Goal: Task Accomplishment & Management: Complete application form

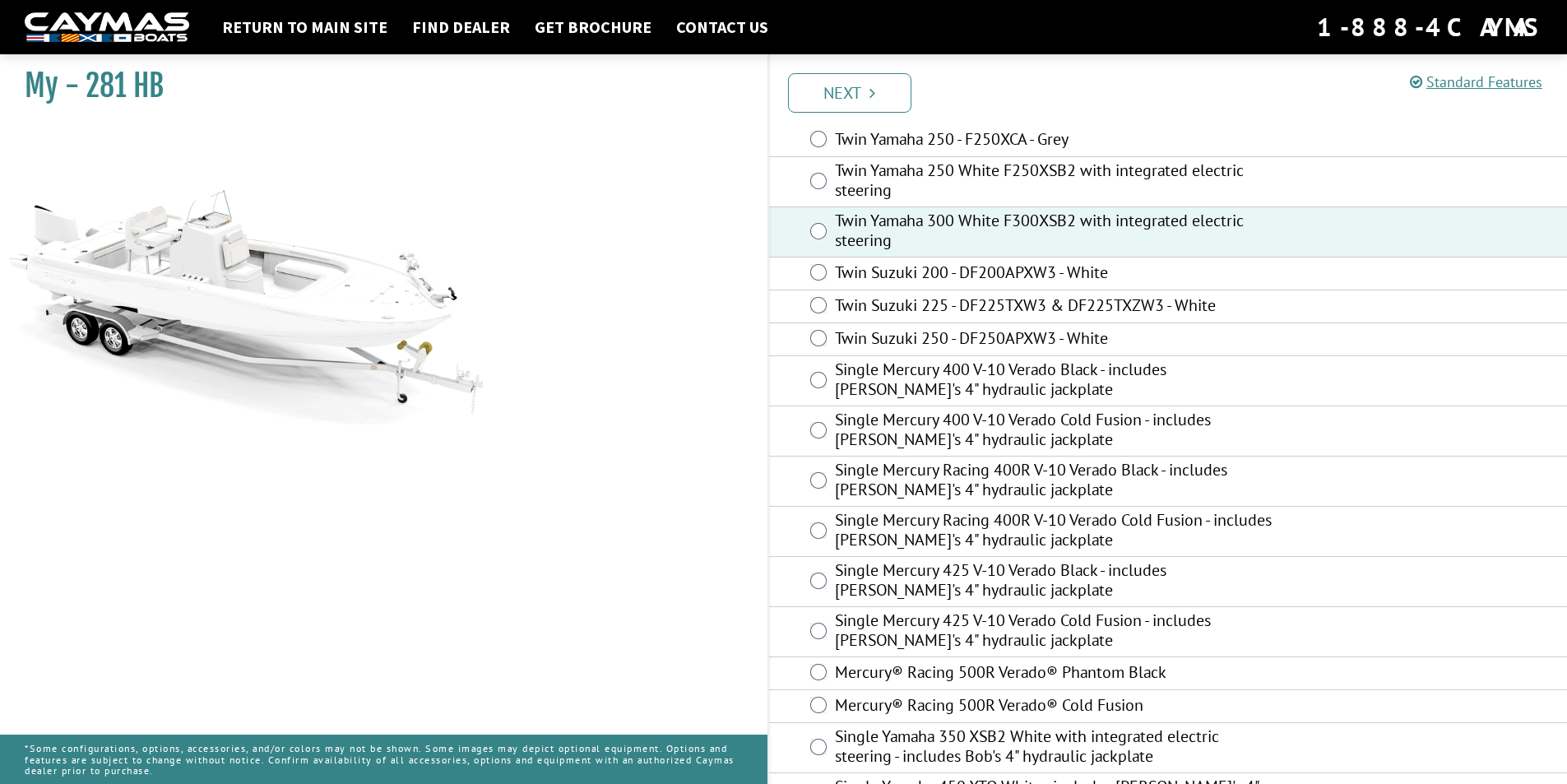
scroll to position [209, 0]
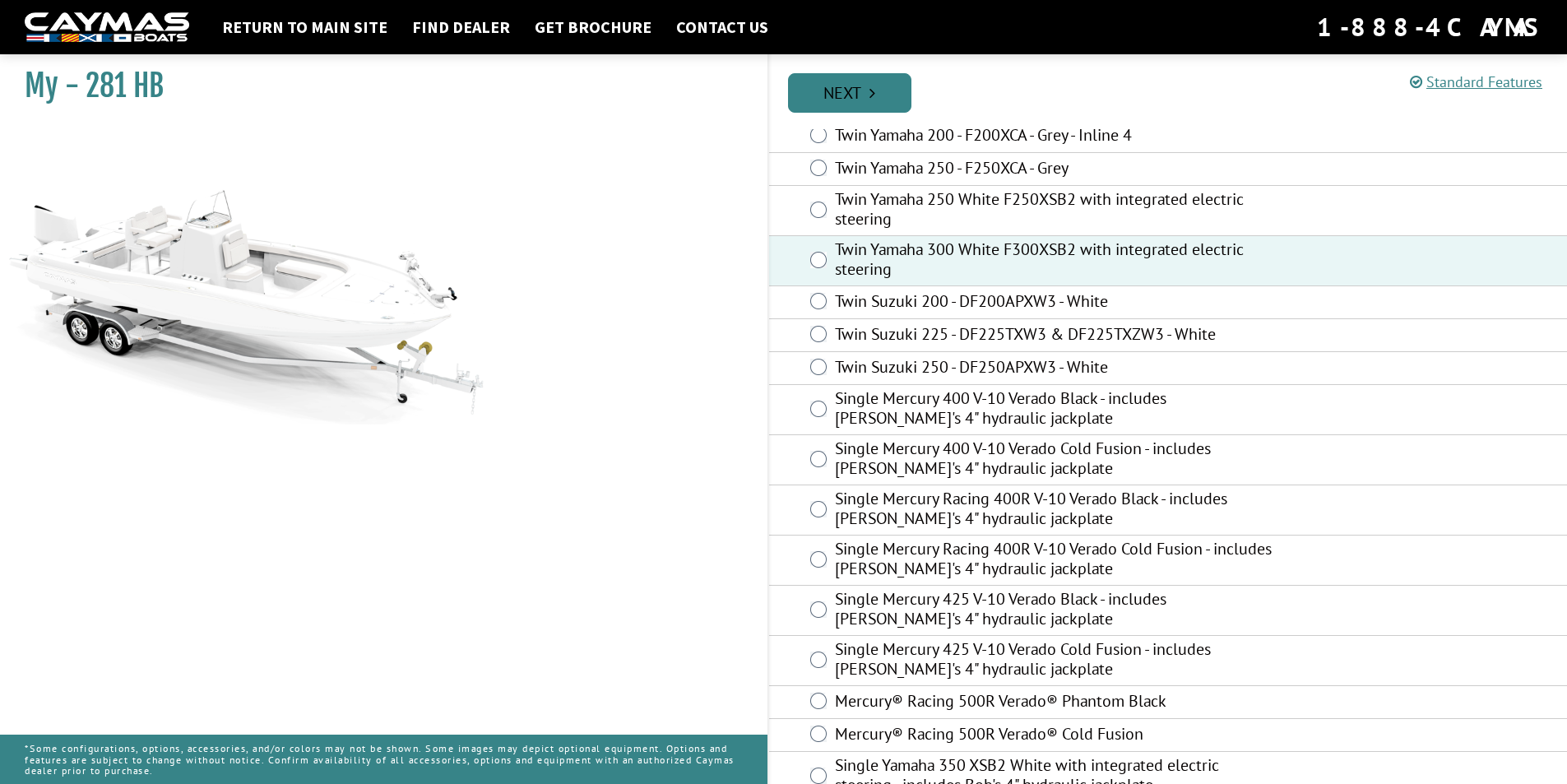
click at [850, 89] on link "Next" at bounding box center [849, 93] width 123 height 40
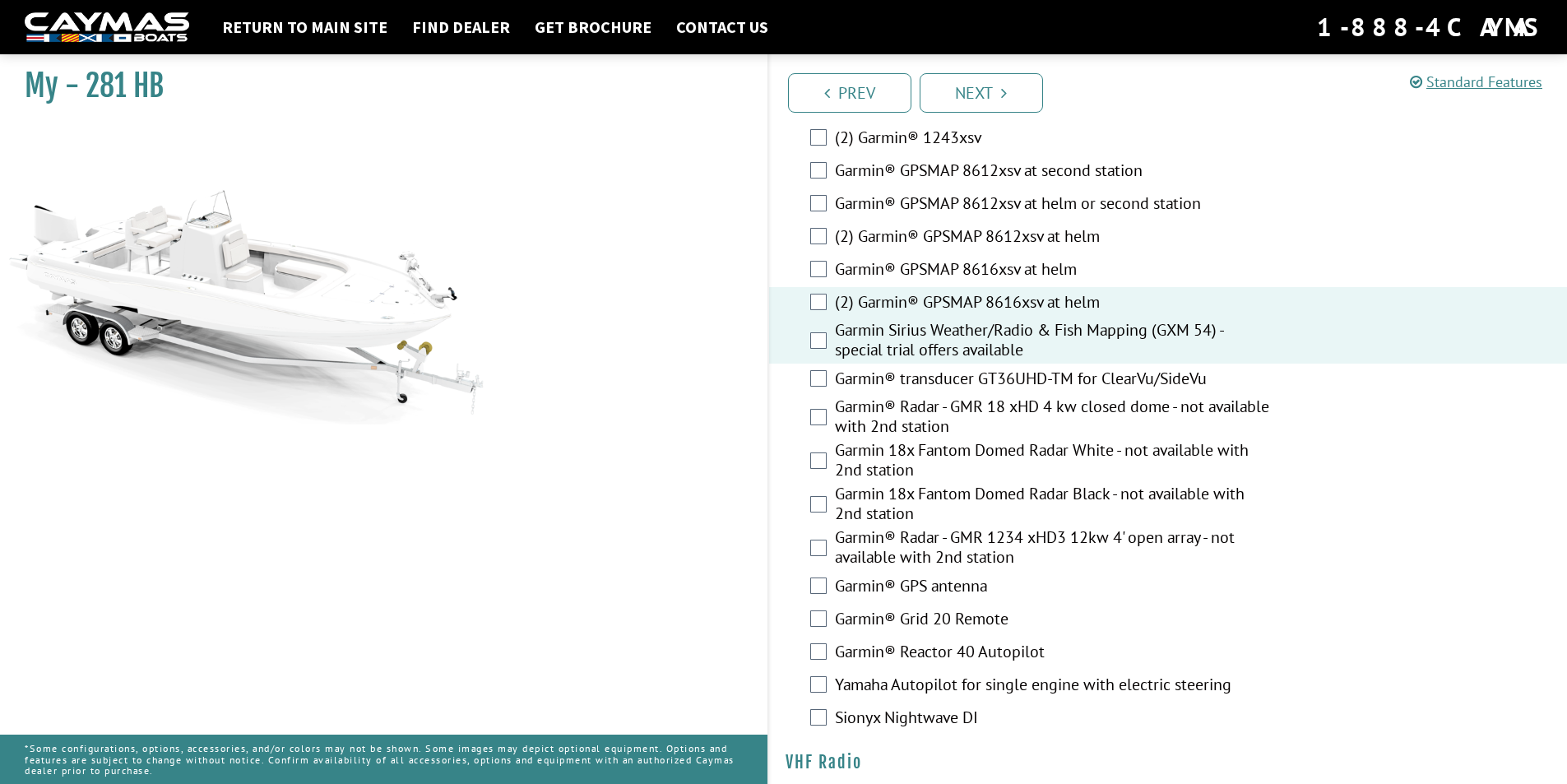
scroll to position [4358, 0]
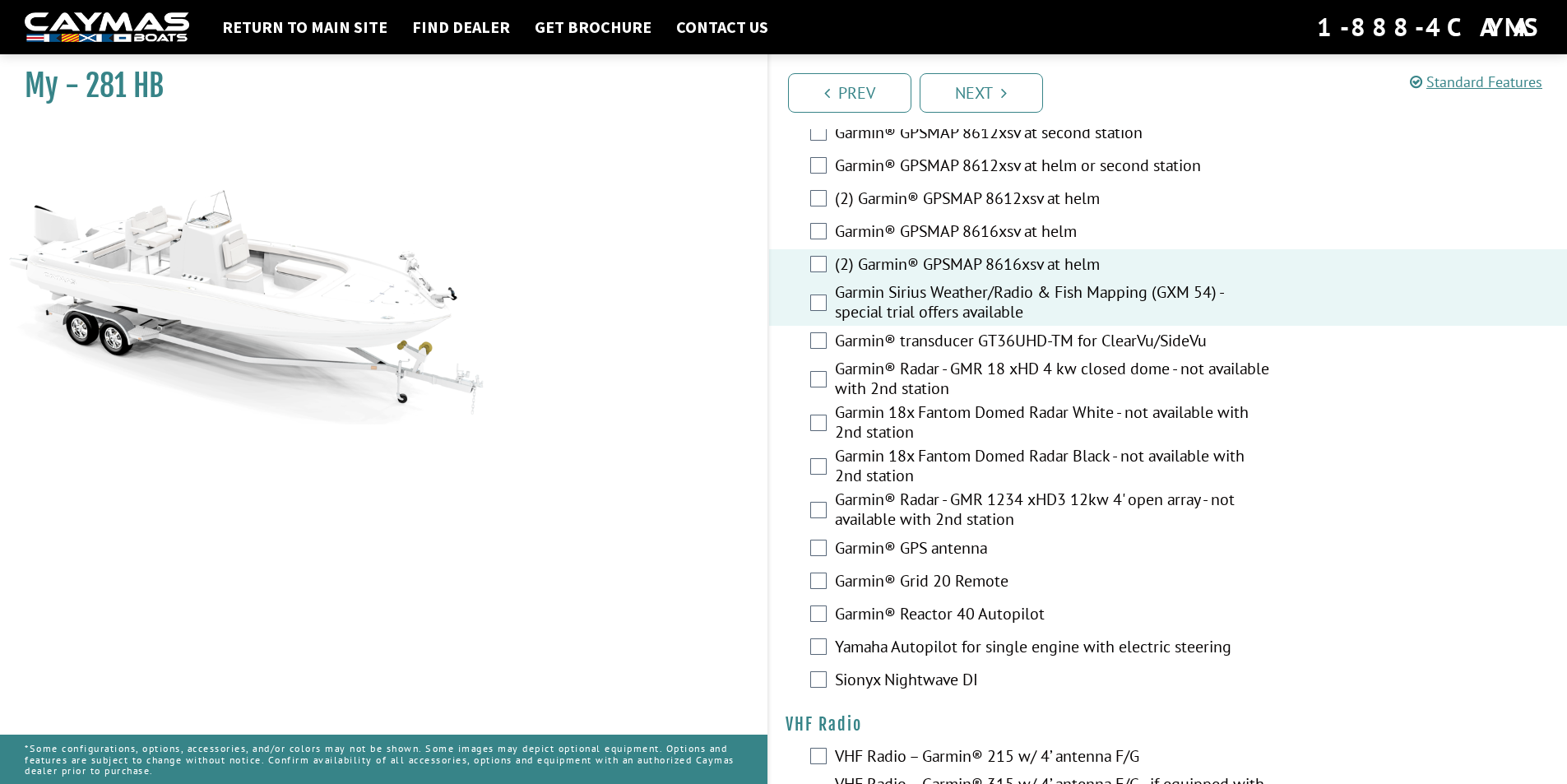
click at [826, 536] on div "Garmin® GPS antenna" at bounding box center [1168, 550] width 798 height 33
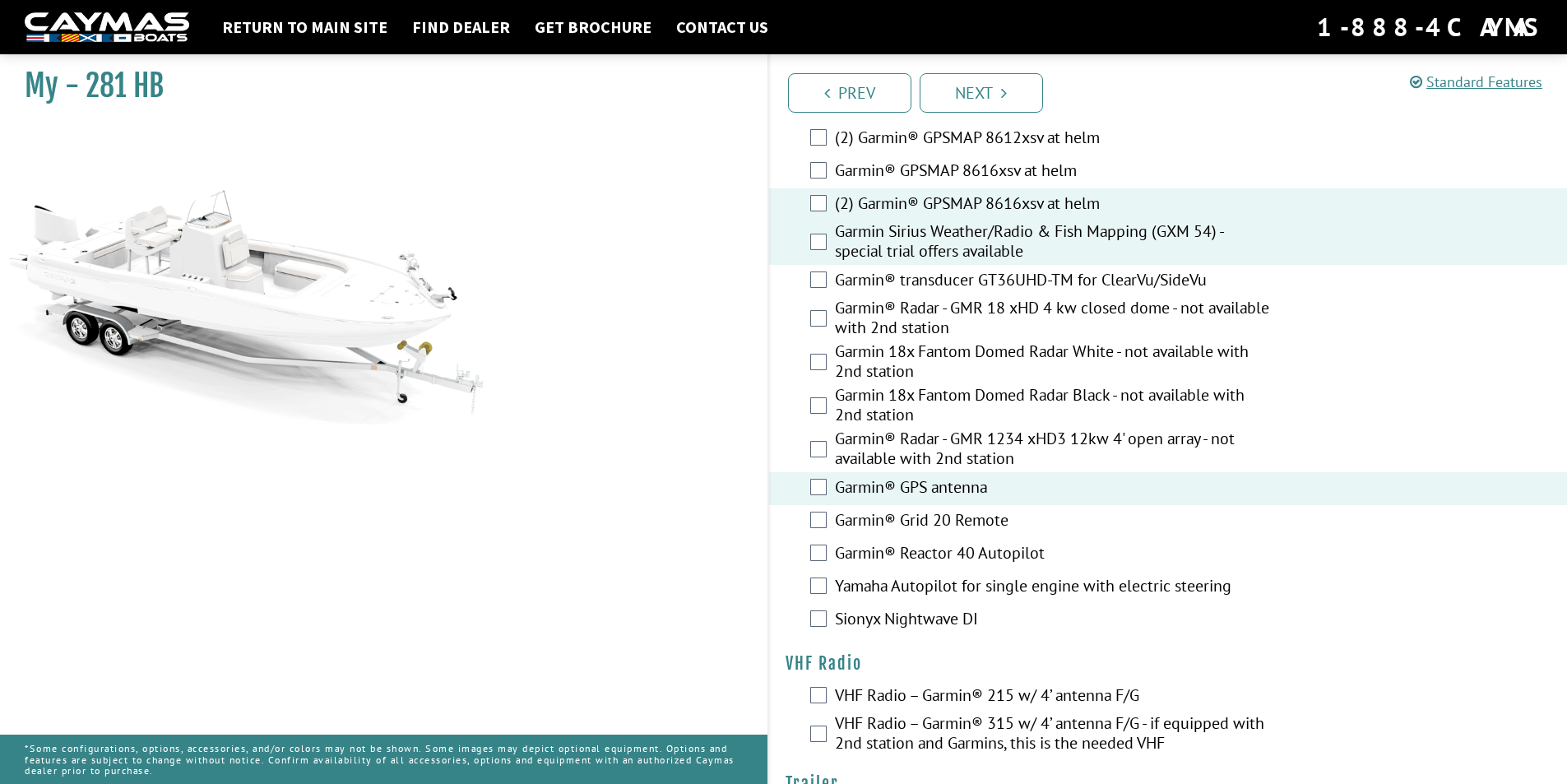
scroll to position [4499, 0]
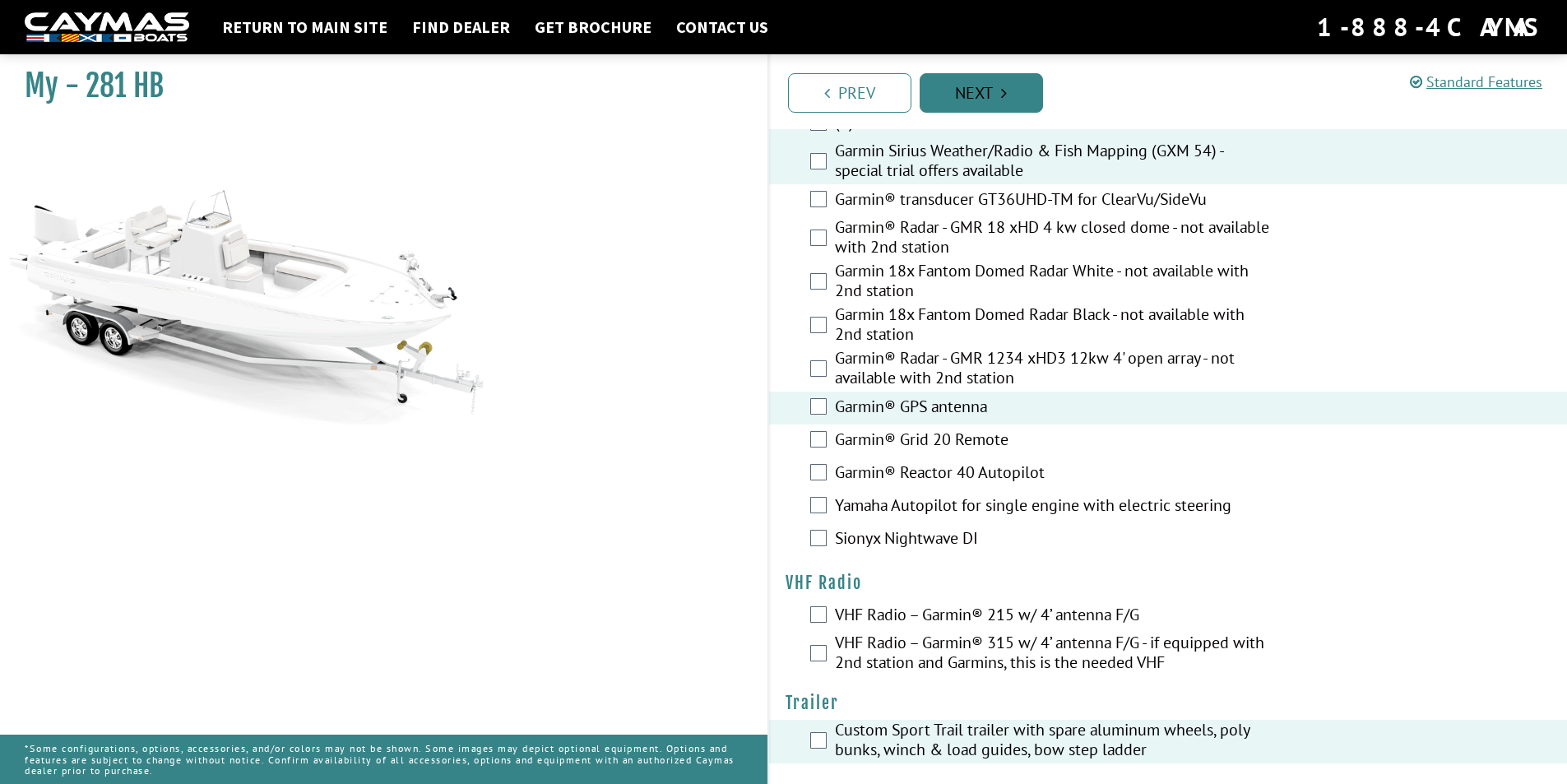
click at [987, 92] on link "Next" at bounding box center [981, 93] width 123 height 40
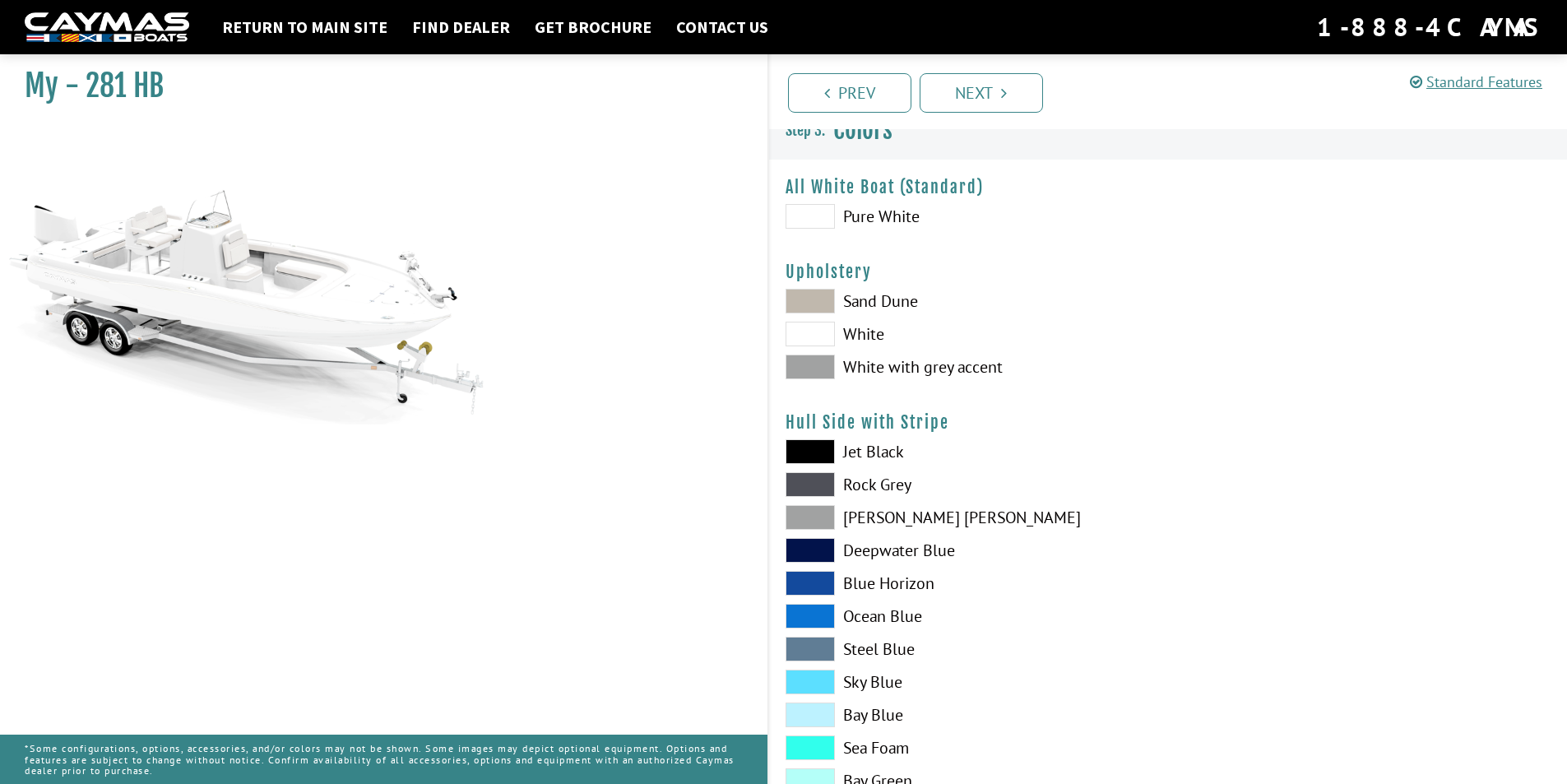
scroll to position [0, 0]
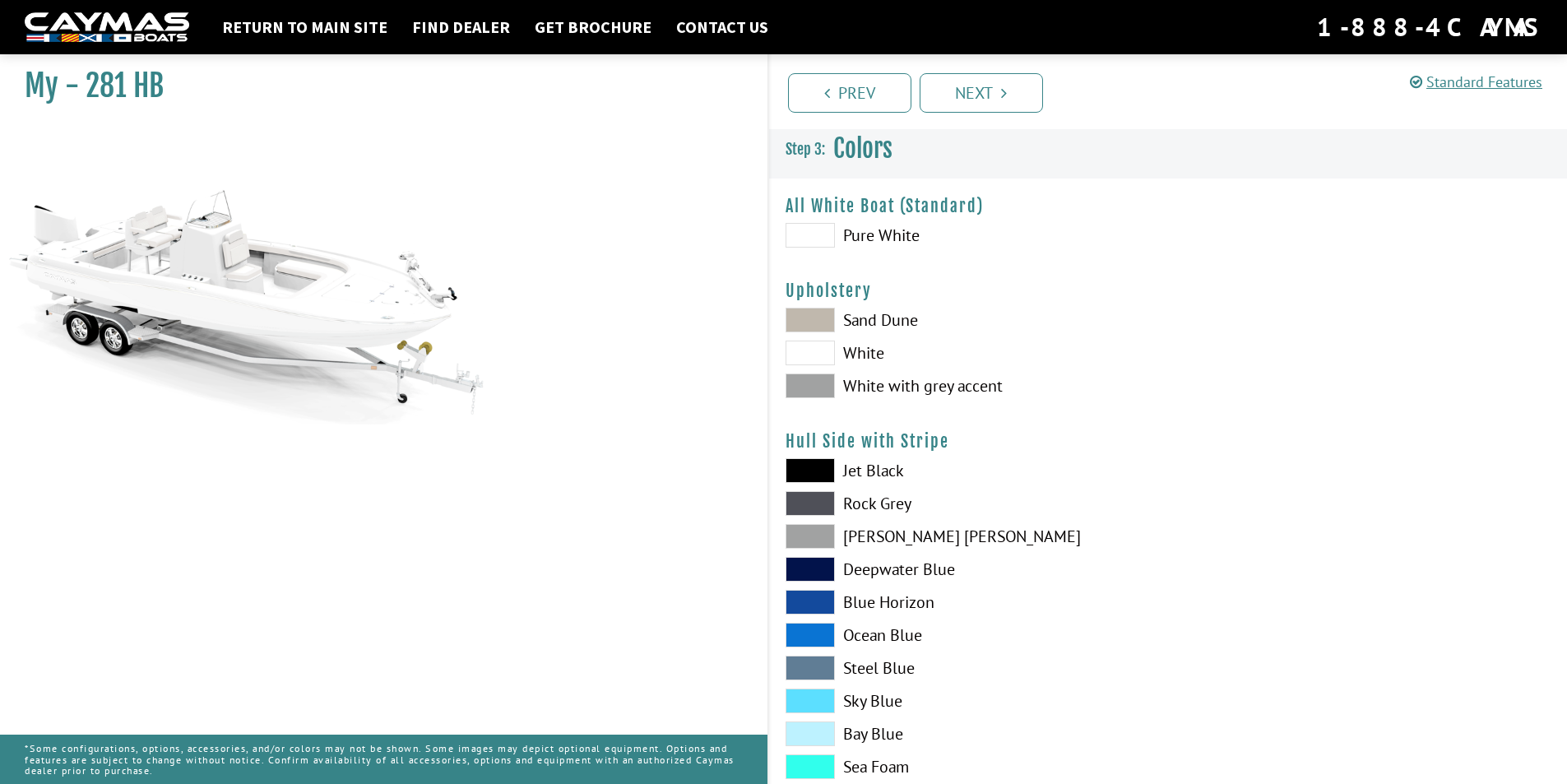
click at [820, 320] on span at bounding box center [811, 320] width 50 height 25
click at [817, 381] on span at bounding box center [811, 385] width 50 height 25
click at [826, 539] on span at bounding box center [811, 536] width 50 height 25
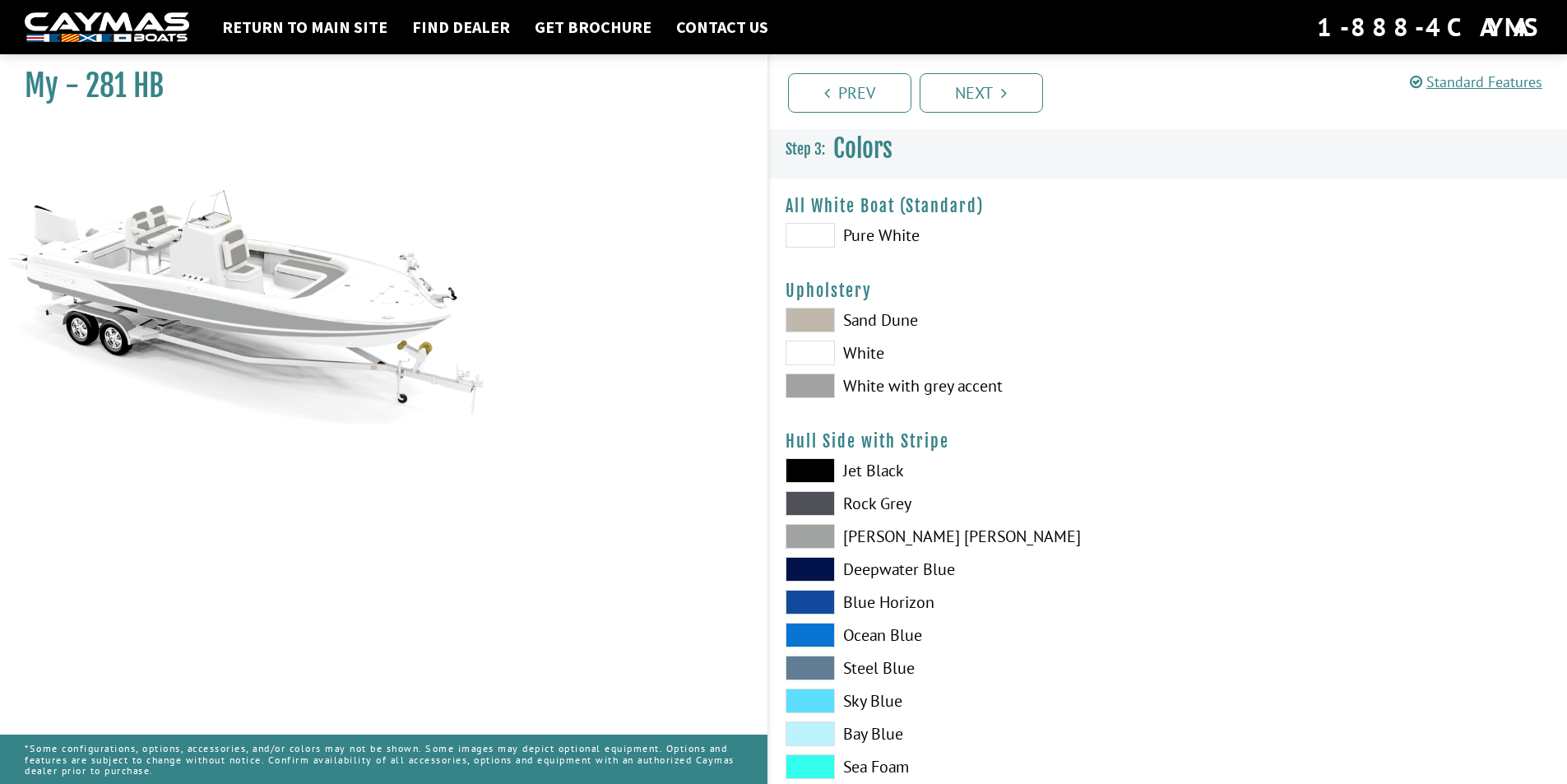
click at [812, 473] on span at bounding box center [811, 470] width 50 height 25
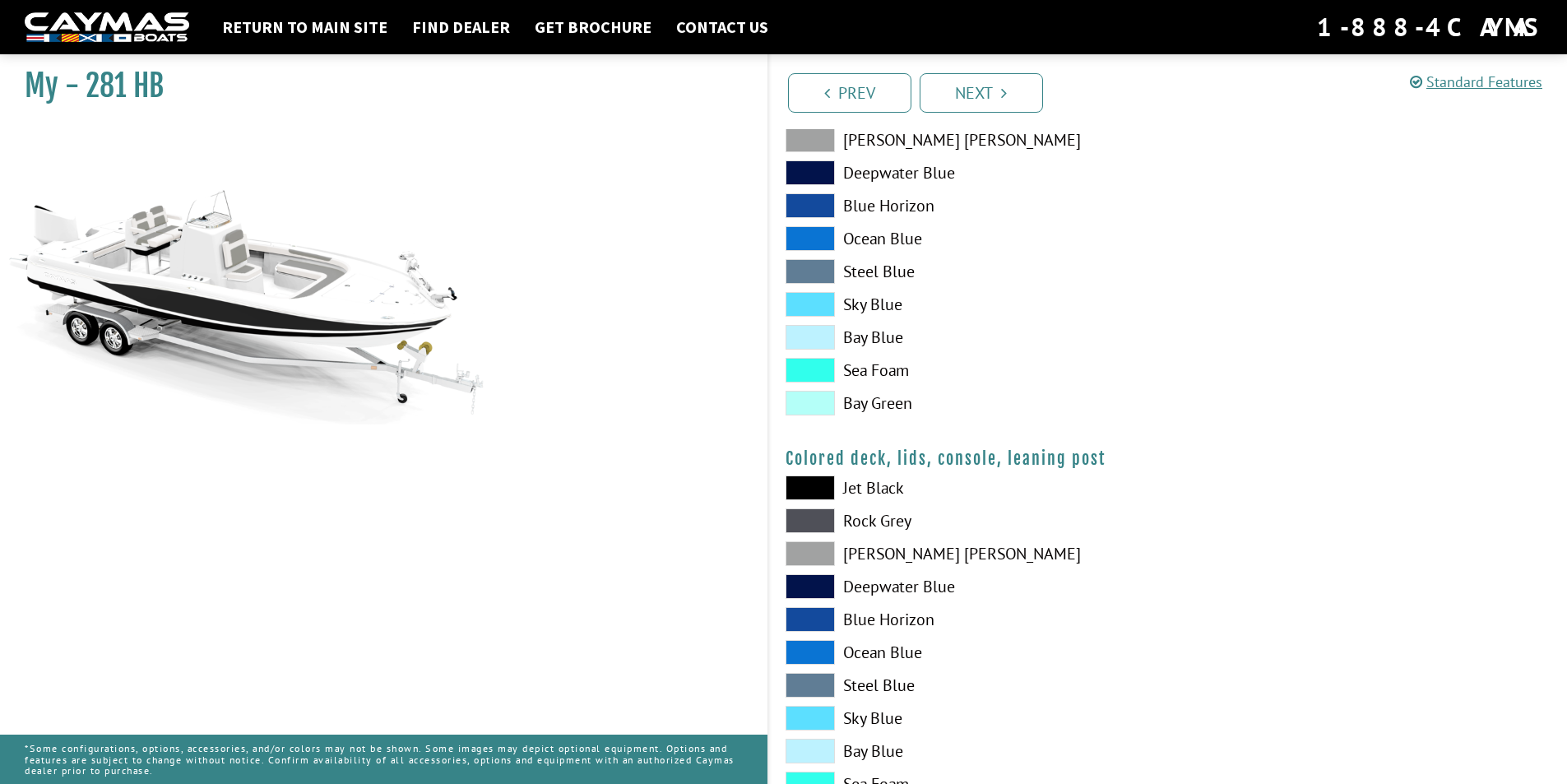
scroll to position [1731, 0]
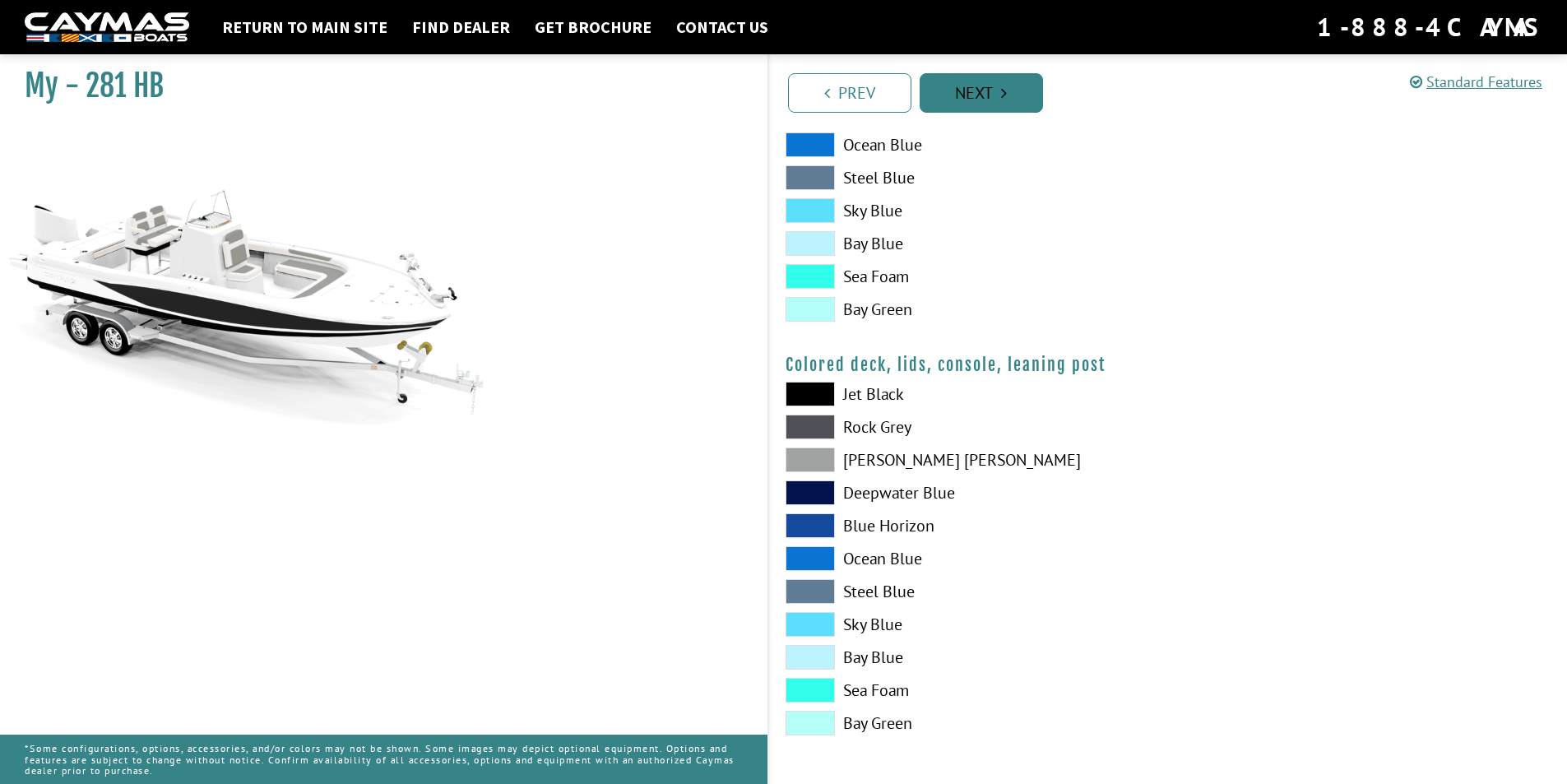
click at [998, 91] on link "Next" at bounding box center [981, 93] width 123 height 40
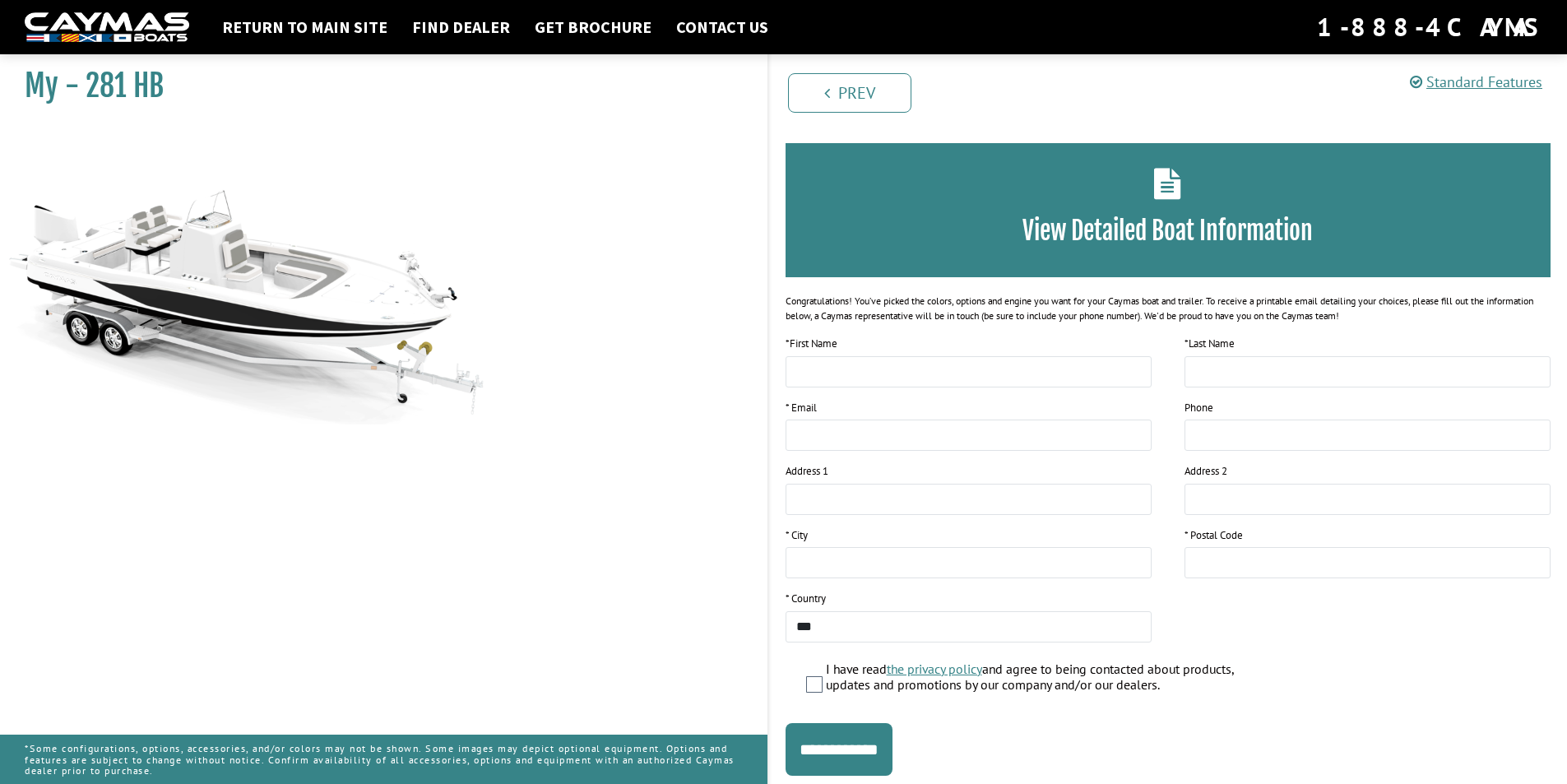
scroll to position [100, 0]
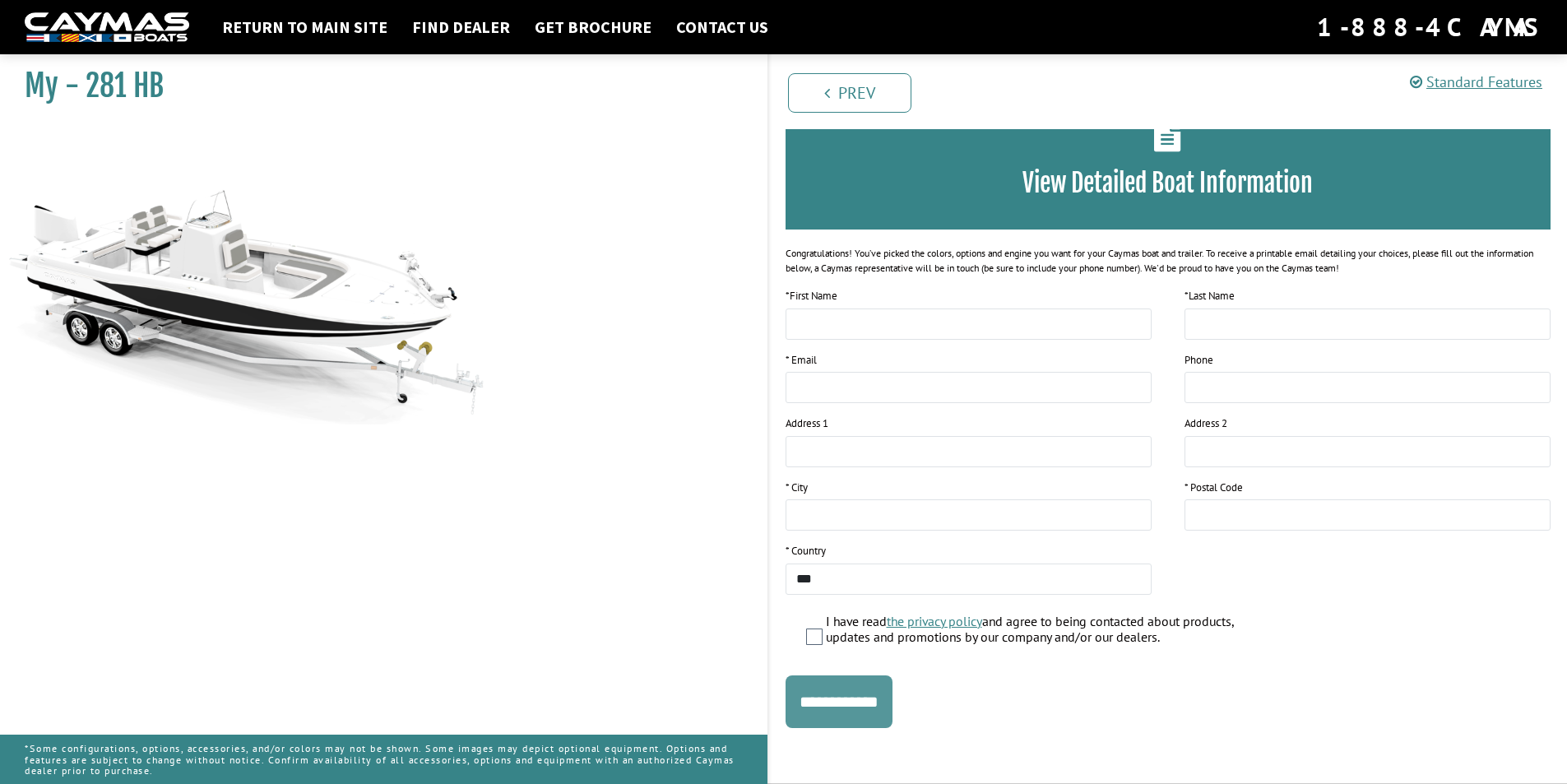
click at [845, 718] on input "**********" at bounding box center [840, 701] width 107 height 53
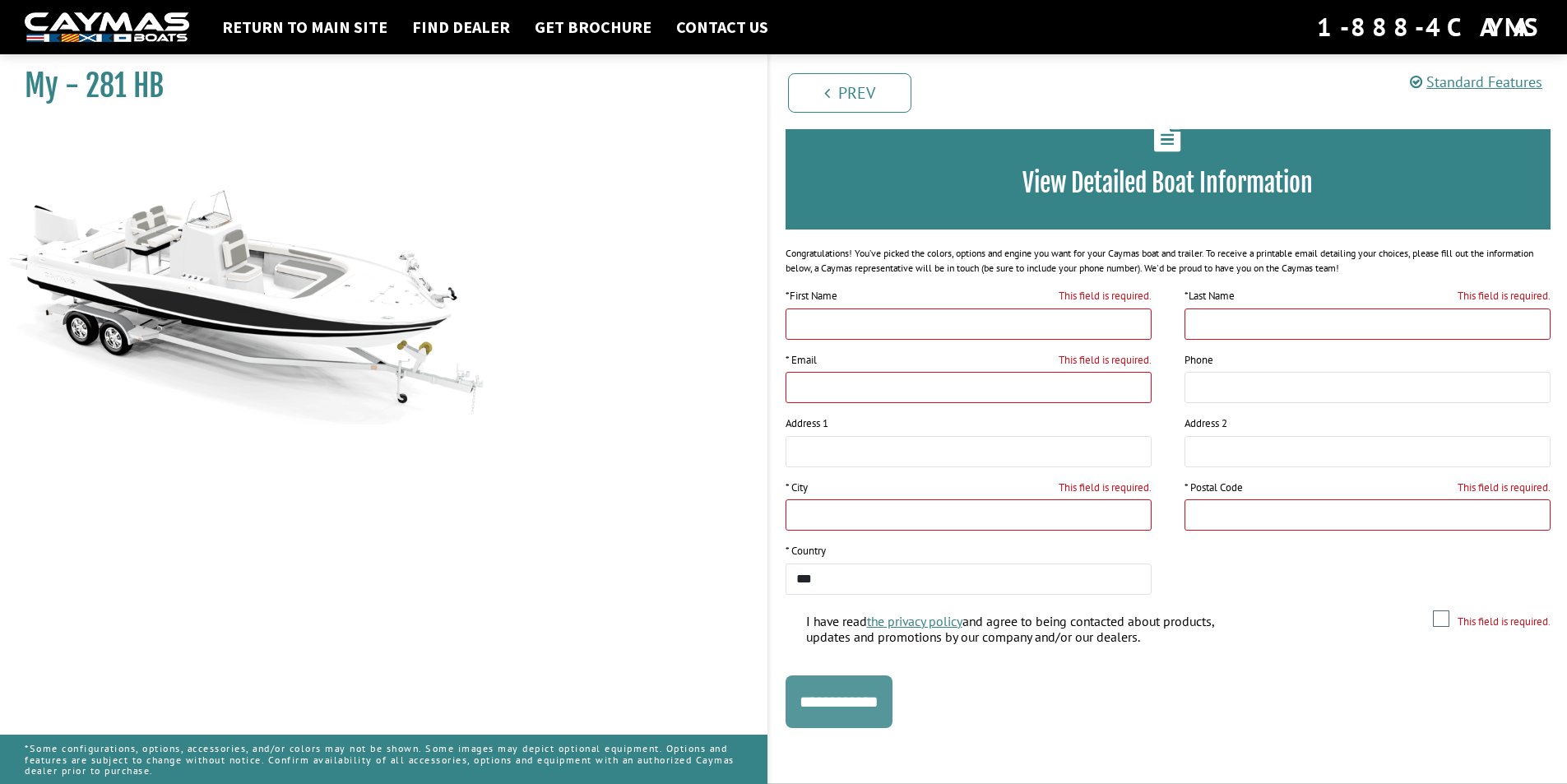
click at [848, 715] on input "**********" at bounding box center [840, 701] width 107 height 53
